Goal: Task Accomplishment & Management: Use online tool/utility

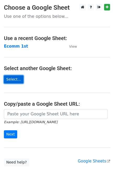
click at [17, 77] on link "Select..." at bounding box center [14, 79] width 20 height 8
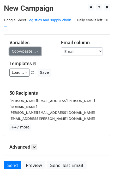
click at [32, 47] on link "Copy/paste..." at bounding box center [25, 51] width 32 height 8
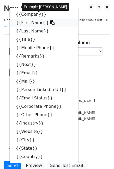
click at [32, 19] on link "{{First Name}}" at bounding box center [44, 23] width 69 height 8
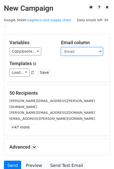
click at [75, 47] on select "Company First Name Last Name Title Mobile Phone Remarks Next Email Mail Person …" at bounding box center [82, 51] width 42 height 8
